Goal: Information Seeking & Learning: Learn about a topic

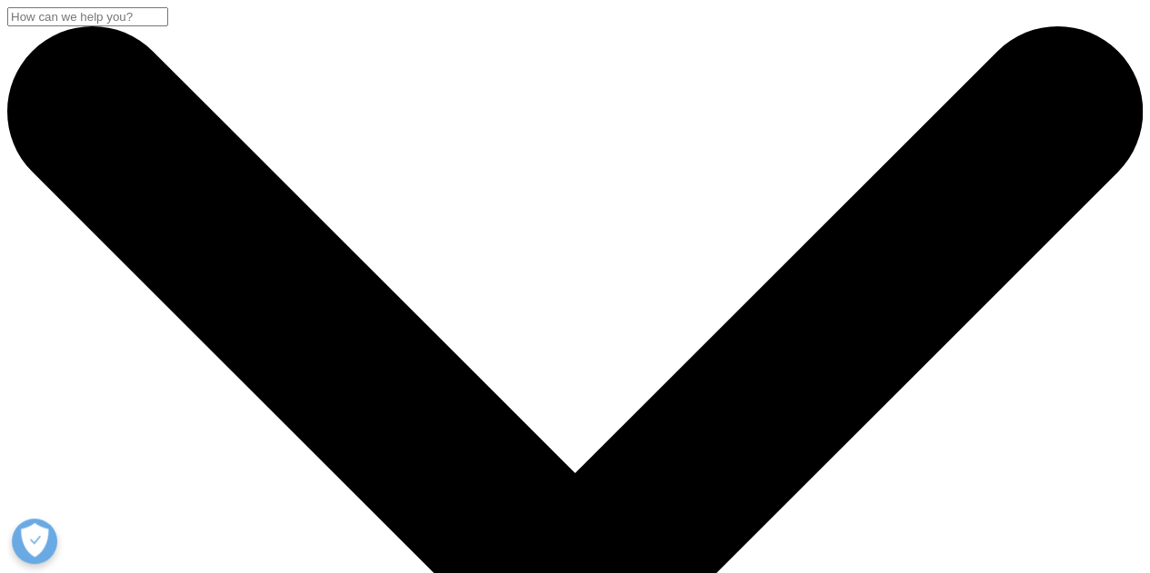
scroll to position [91, 0]
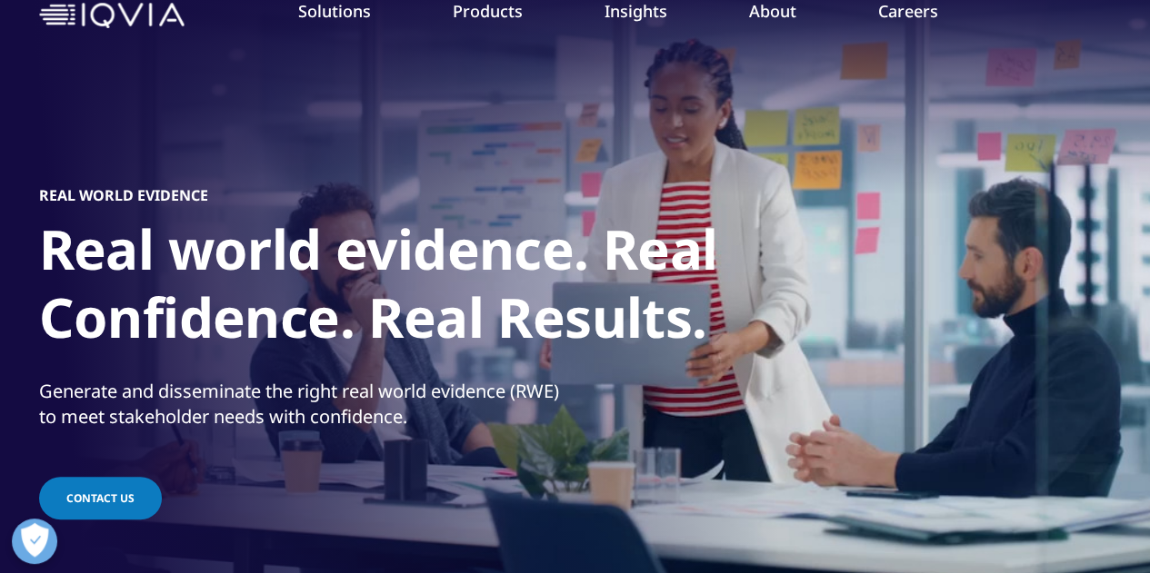
click at [784, 486] on link "REAL WORLD EVIDENCE OVERVIEW" at bounding box center [776, 481] width 231 height 64
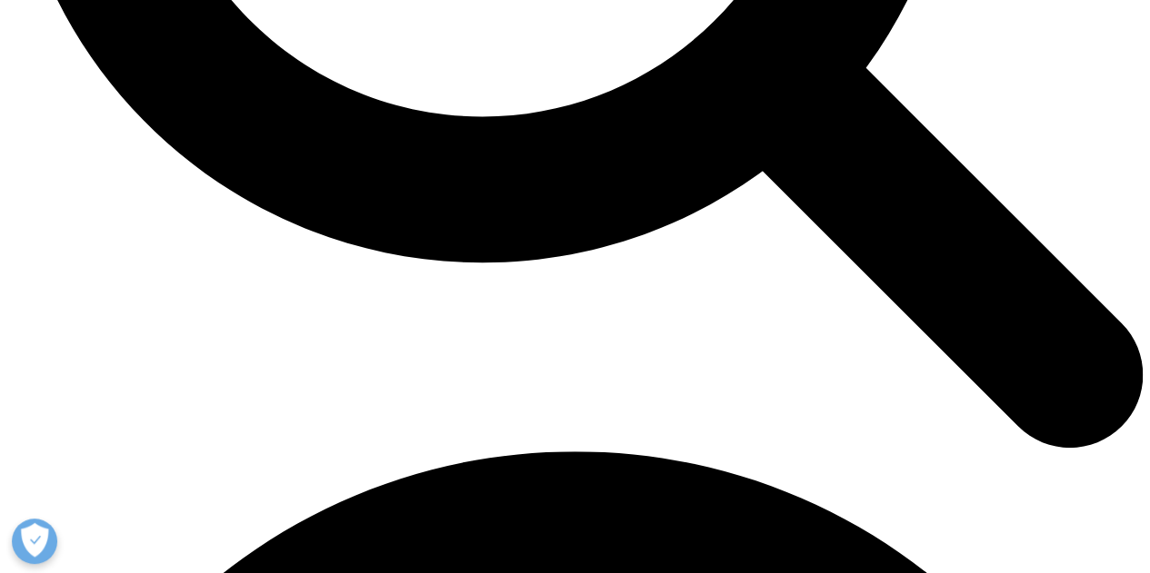
scroll to position [1817, 0]
